Goal: Obtain resource: Obtain resource

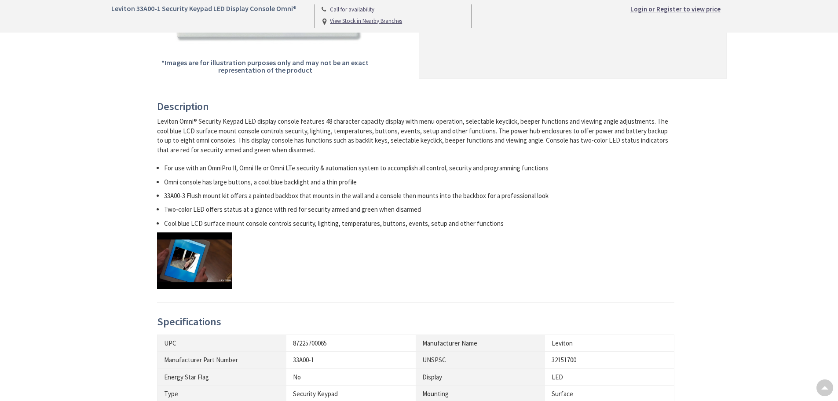
type input "[PERSON_NAME][GEOGRAPHIC_DATA][STREET_ADDRESS][GEOGRAPHIC_DATA]"
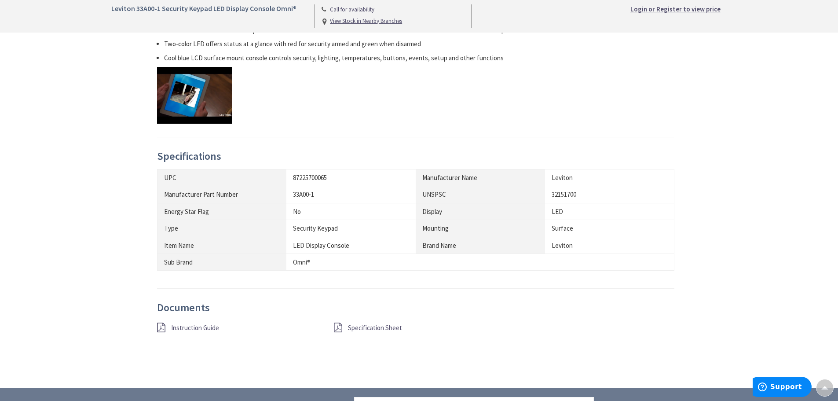
scroll to position [484, 0]
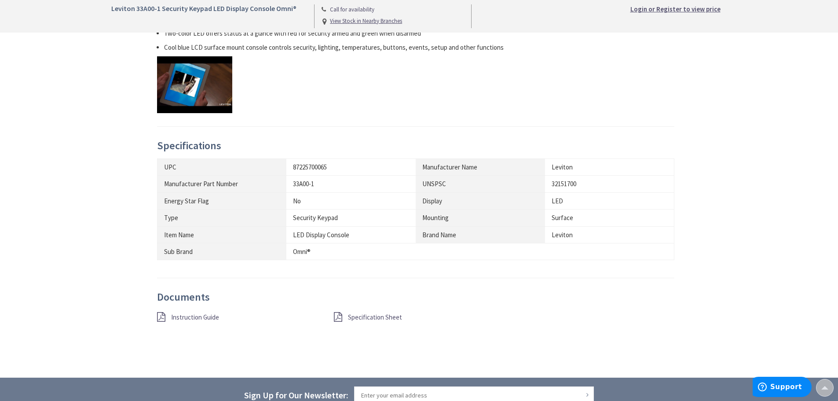
click at [201, 318] on span "Instruction Guide" at bounding box center [195, 317] width 48 height 8
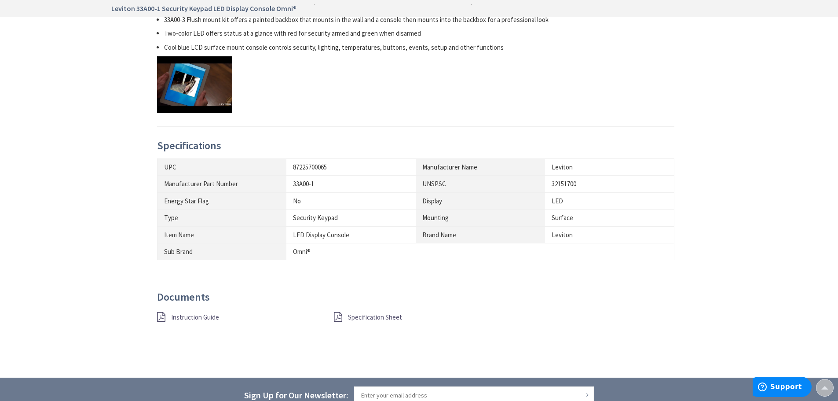
click at [371, 321] on link "Specification Sheet" at bounding box center [375, 316] width 54 height 9
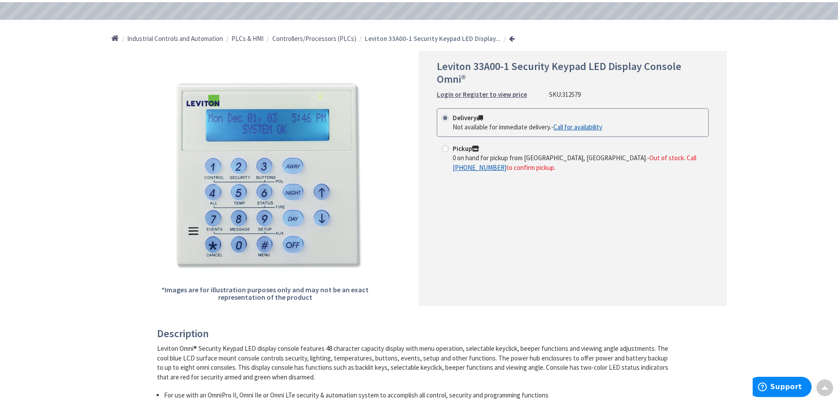
scroll to position [44, 0]
